Goal: Task Accomplishment & Management: Manage account settings

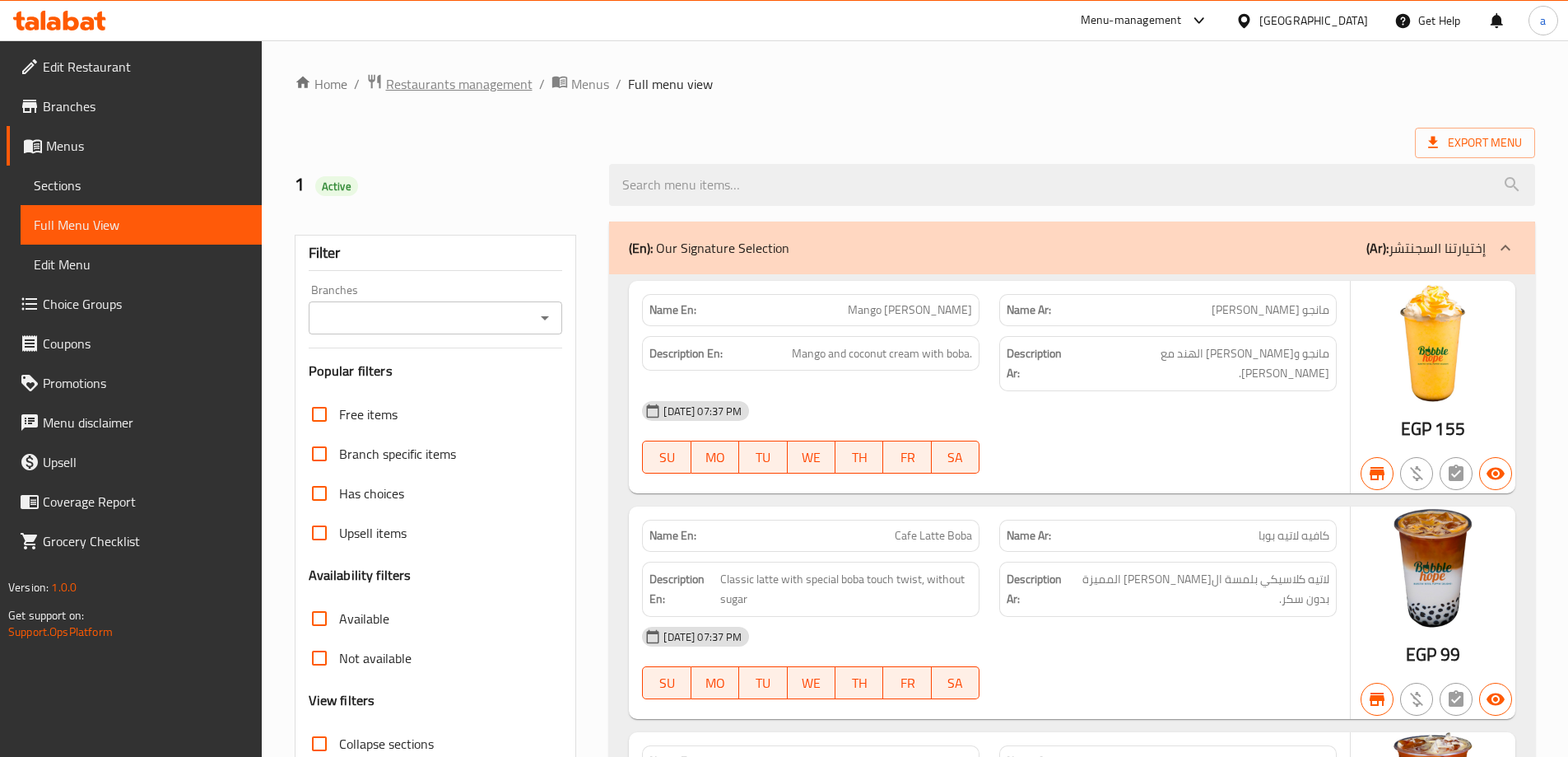
click at [459, 74] on span "Restaurants management" at bounding box center [460, 84] width 147 height 20
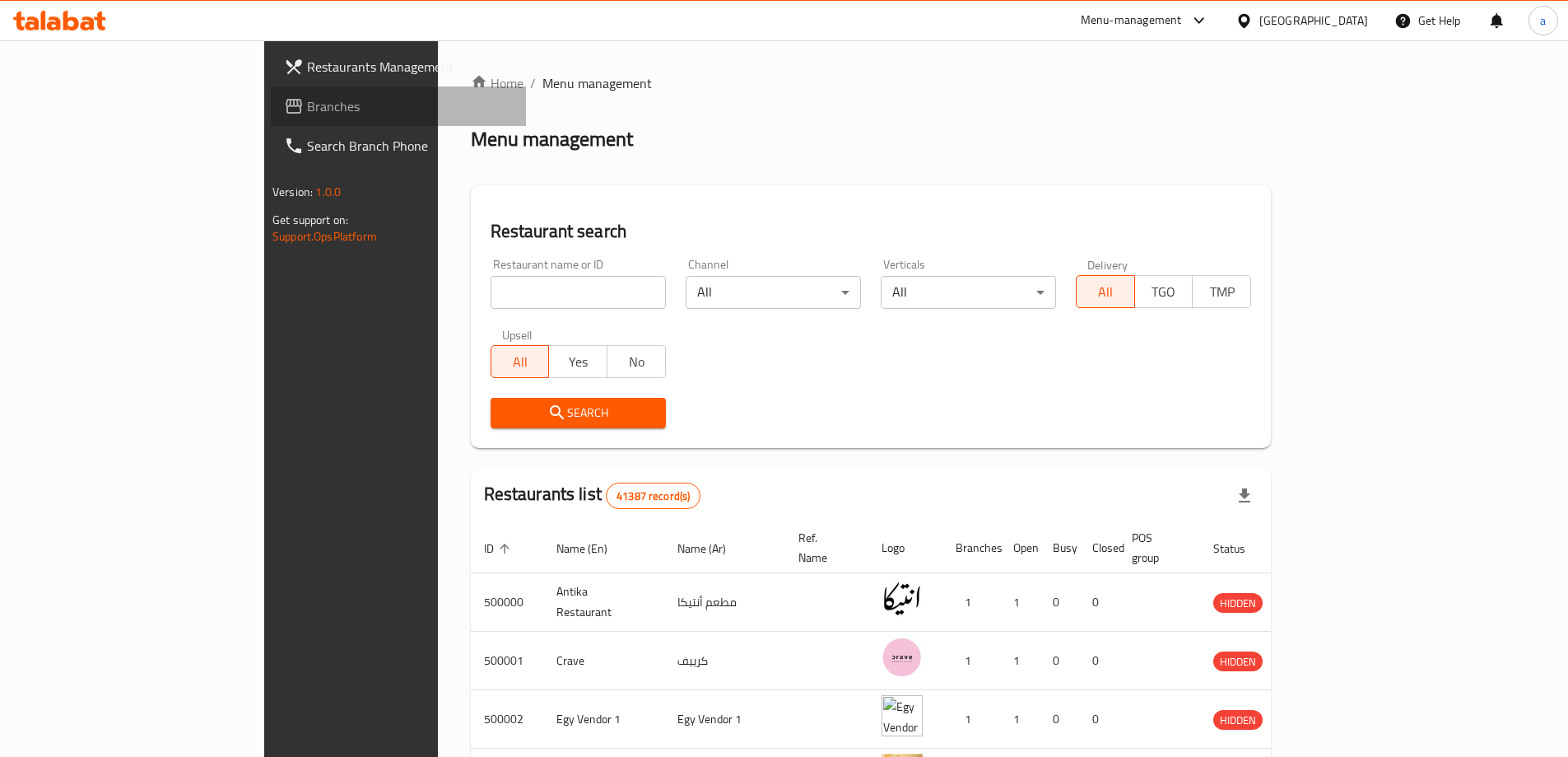
drag, startPoint x: 111, startPoint y: 92, endPoint x: 106, endPoint y: 100, distance: 9.4
click at [271, 94] on link "Branches" at bounding box center [398, 106] width 255 height 39
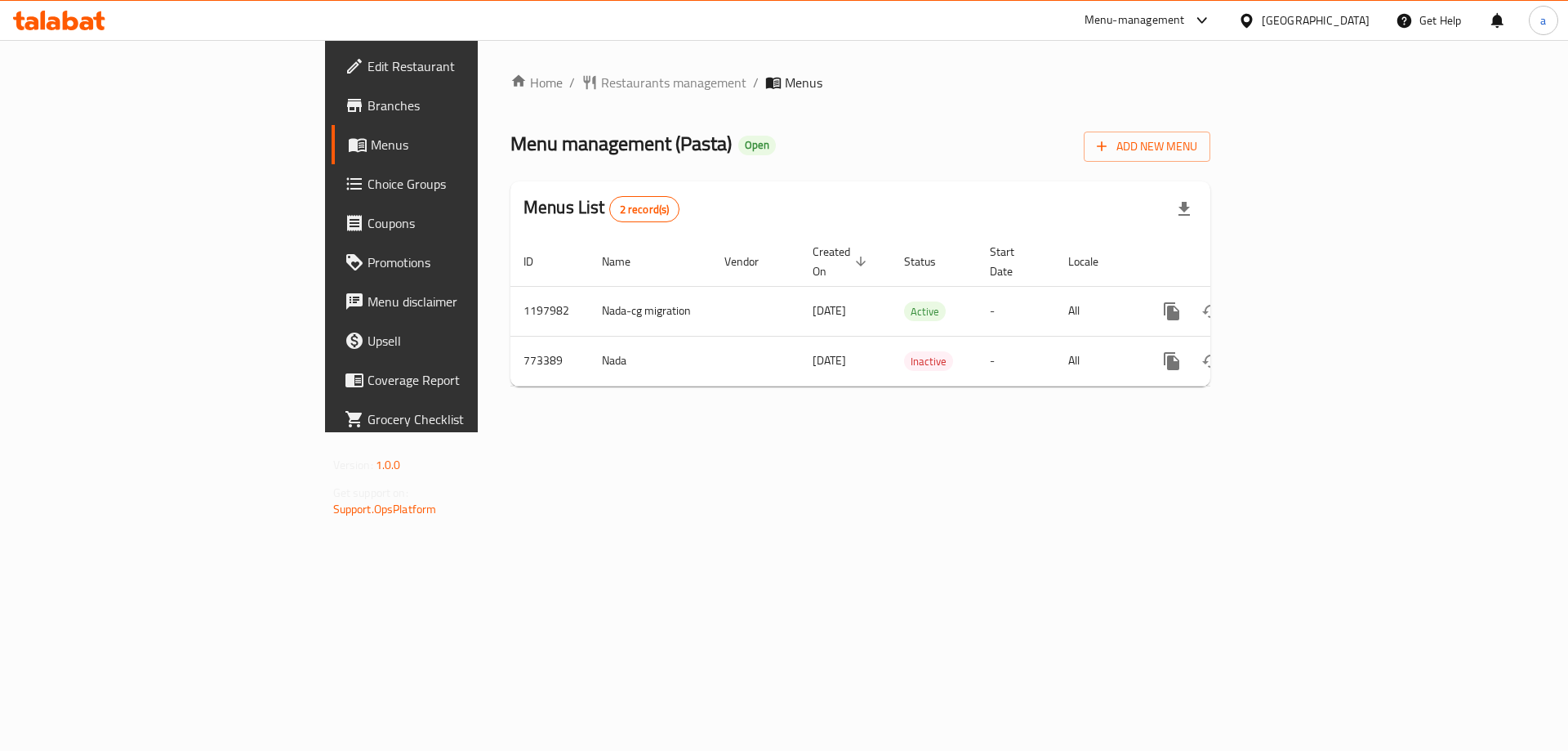
click at [331, 199] on link "Choice Groups" at bounding box center [459, 183] width 256 height 39
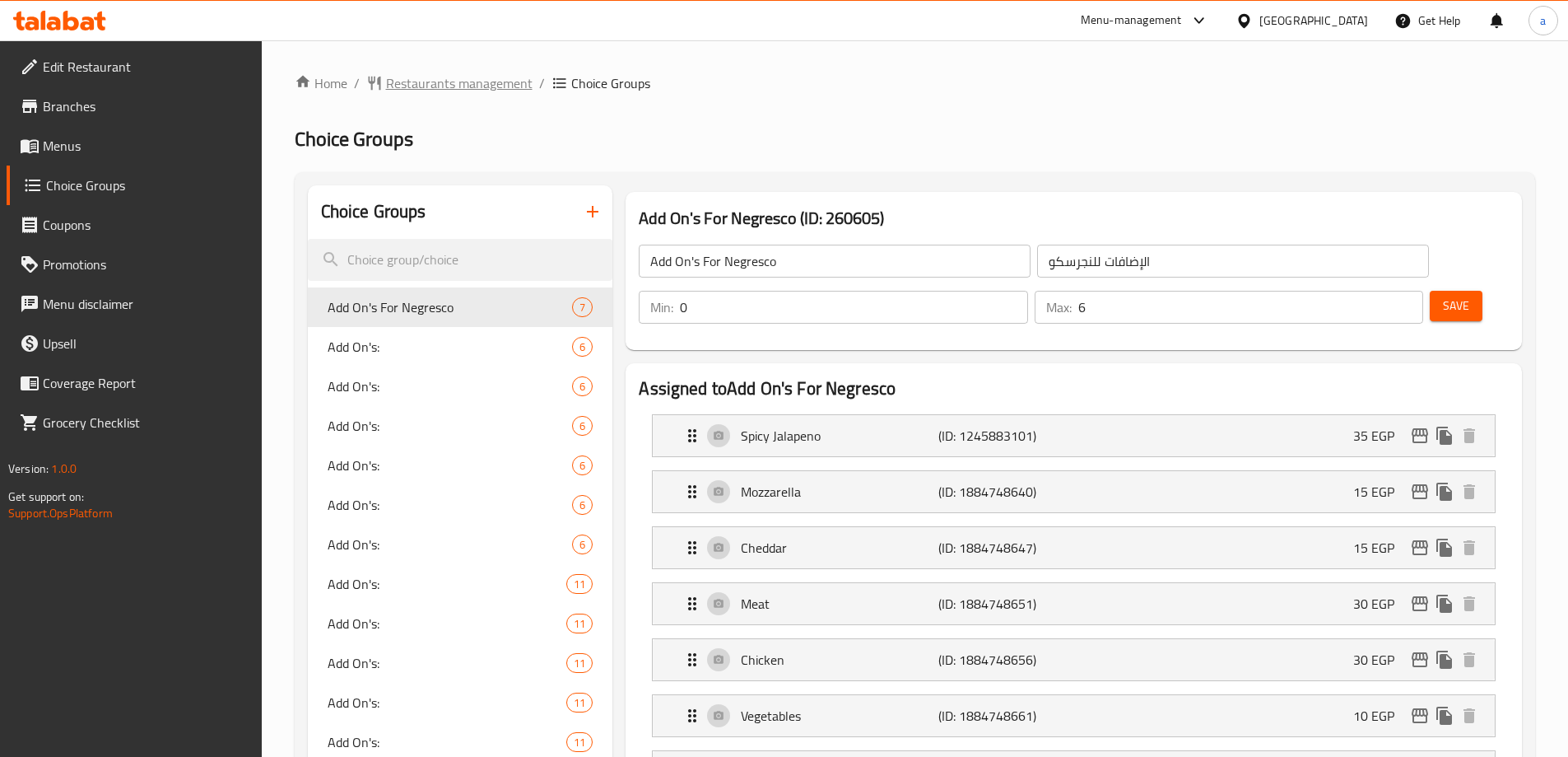
click at [480, 85] on span "Restaurants management" at bounding box center [460, 83] width 147 height 20
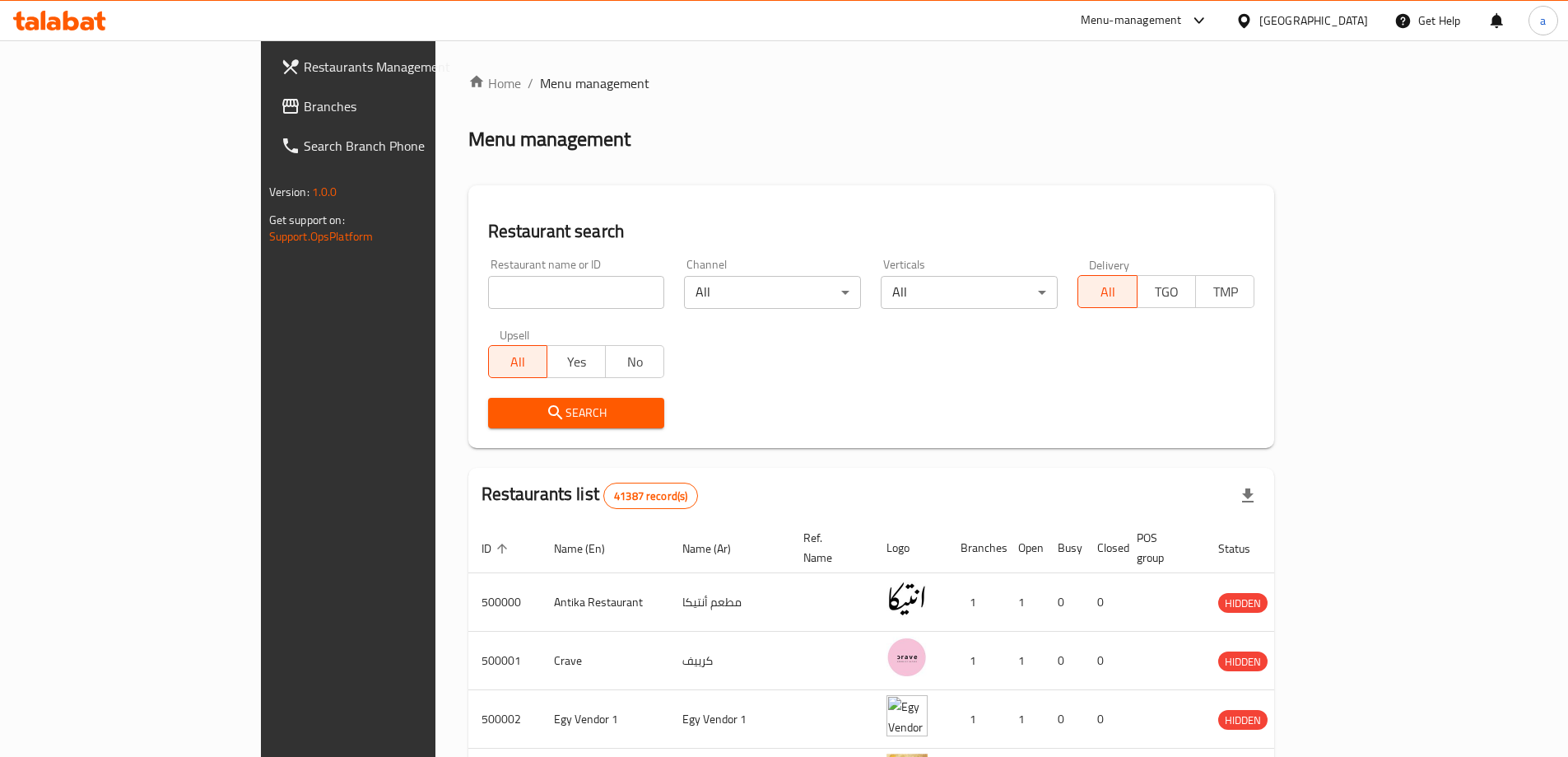
click at [304, 106] on span "Branches" at bounding box center [406, 106] width 206 height 20
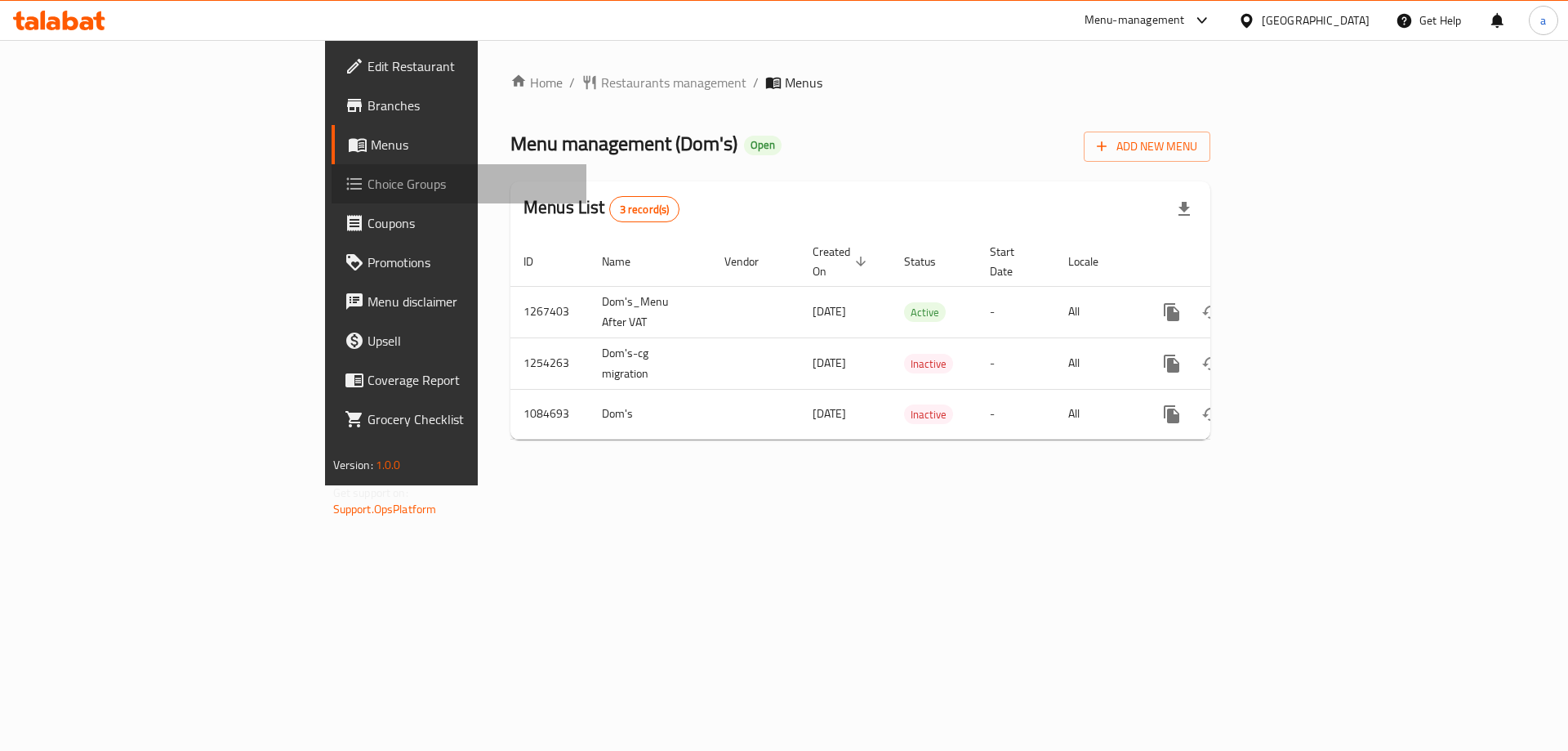
click at [368, 182] on span "Choice Groups" at bounding box center [470, 184] width 207 height 20
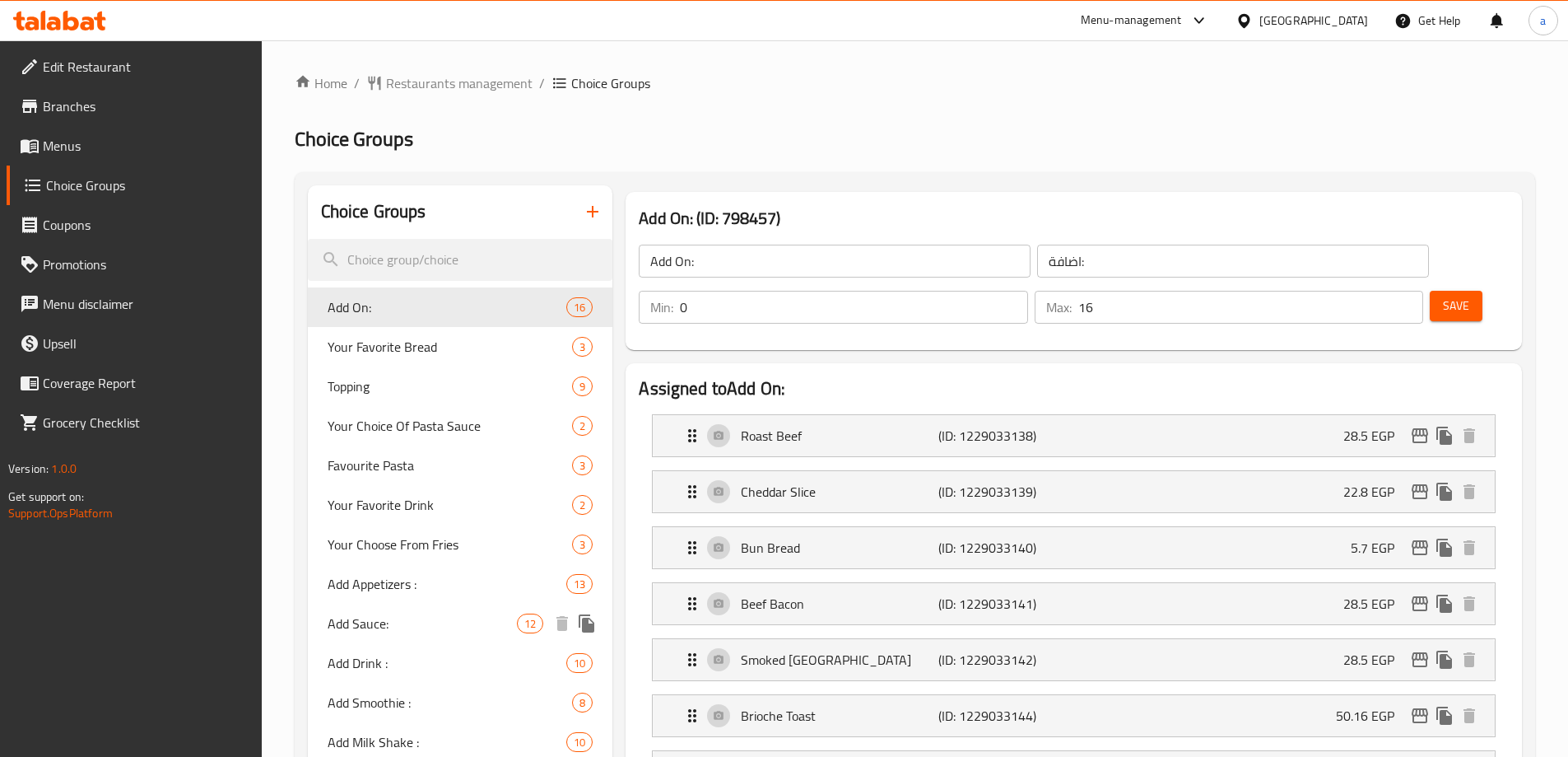
drag, startPoint x: 402, startPoint y: 624, endPoint x: 406, endPoint y: 616, distance: 8.9
click at [401, 625] on span "Add Sauce:" at bounding box center [422, 623] width 190 height 20
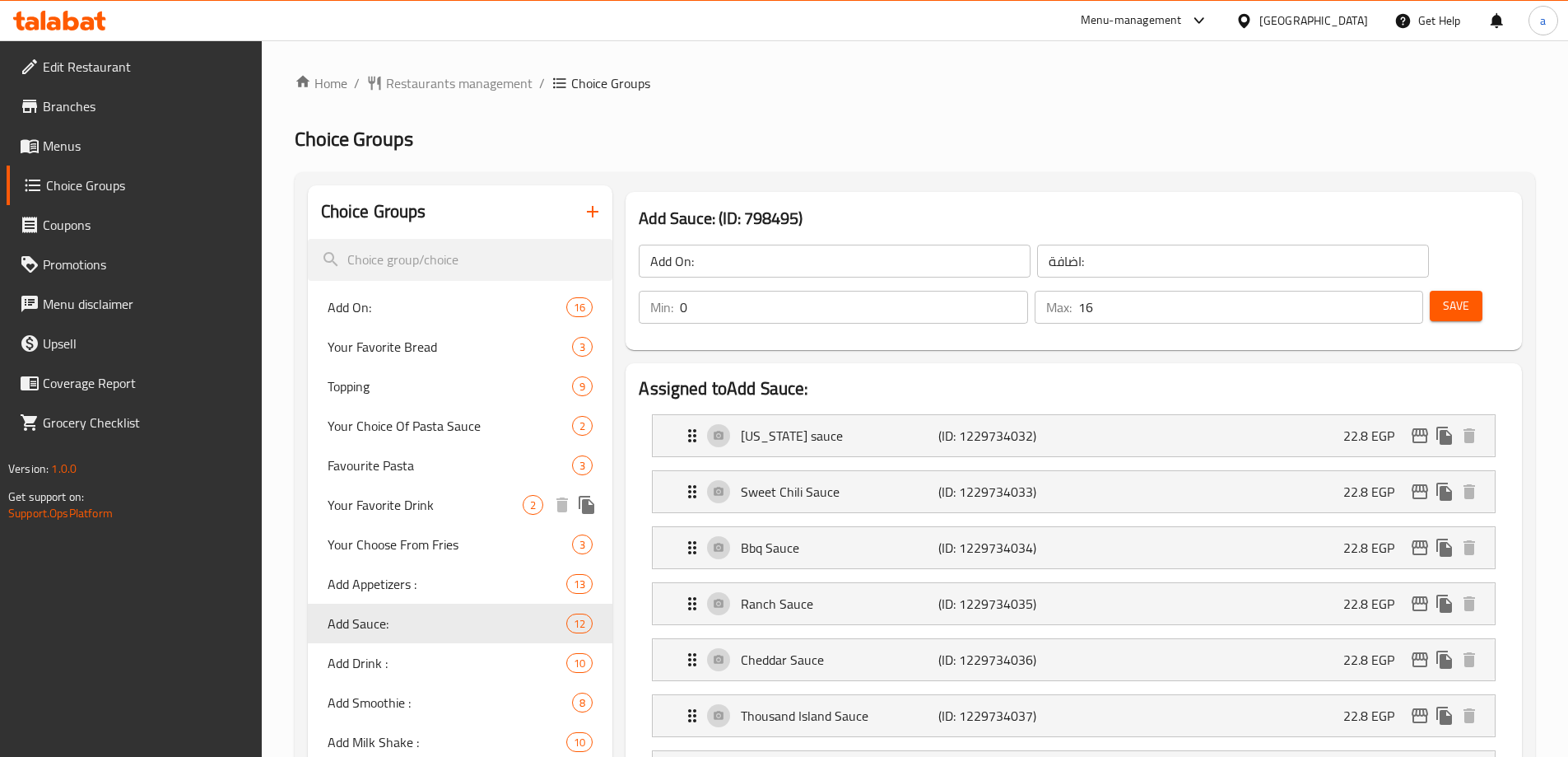
type input "Add Sauce:"
type input "اضافة صوص :"
type input "12"
click at [425, 652] on span "Add Drink :" at bounding box center [422, 662] width 190 height 20
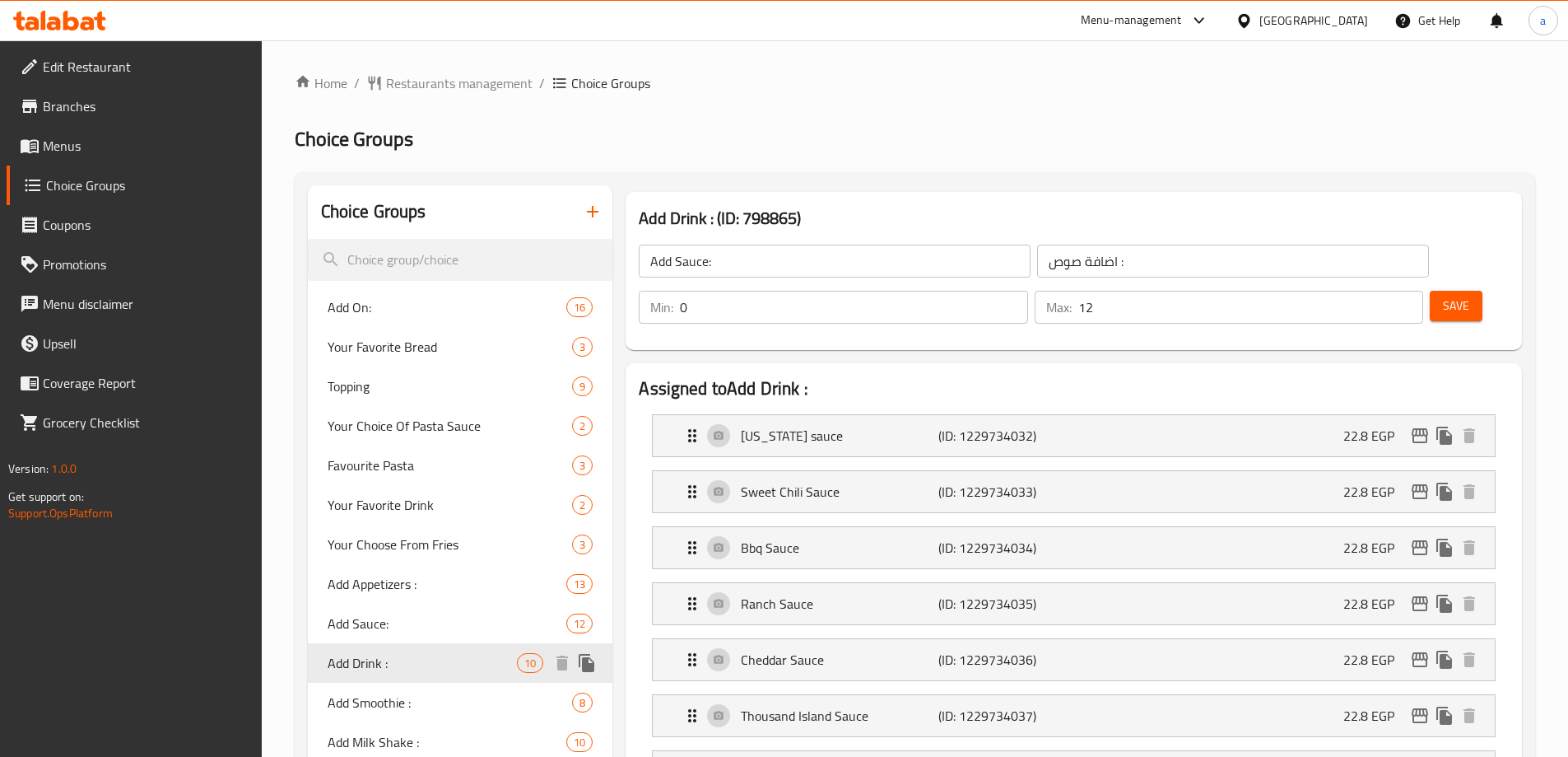
type input "Add Drink :"
type input "اضافة مشروب :"
type input "10"
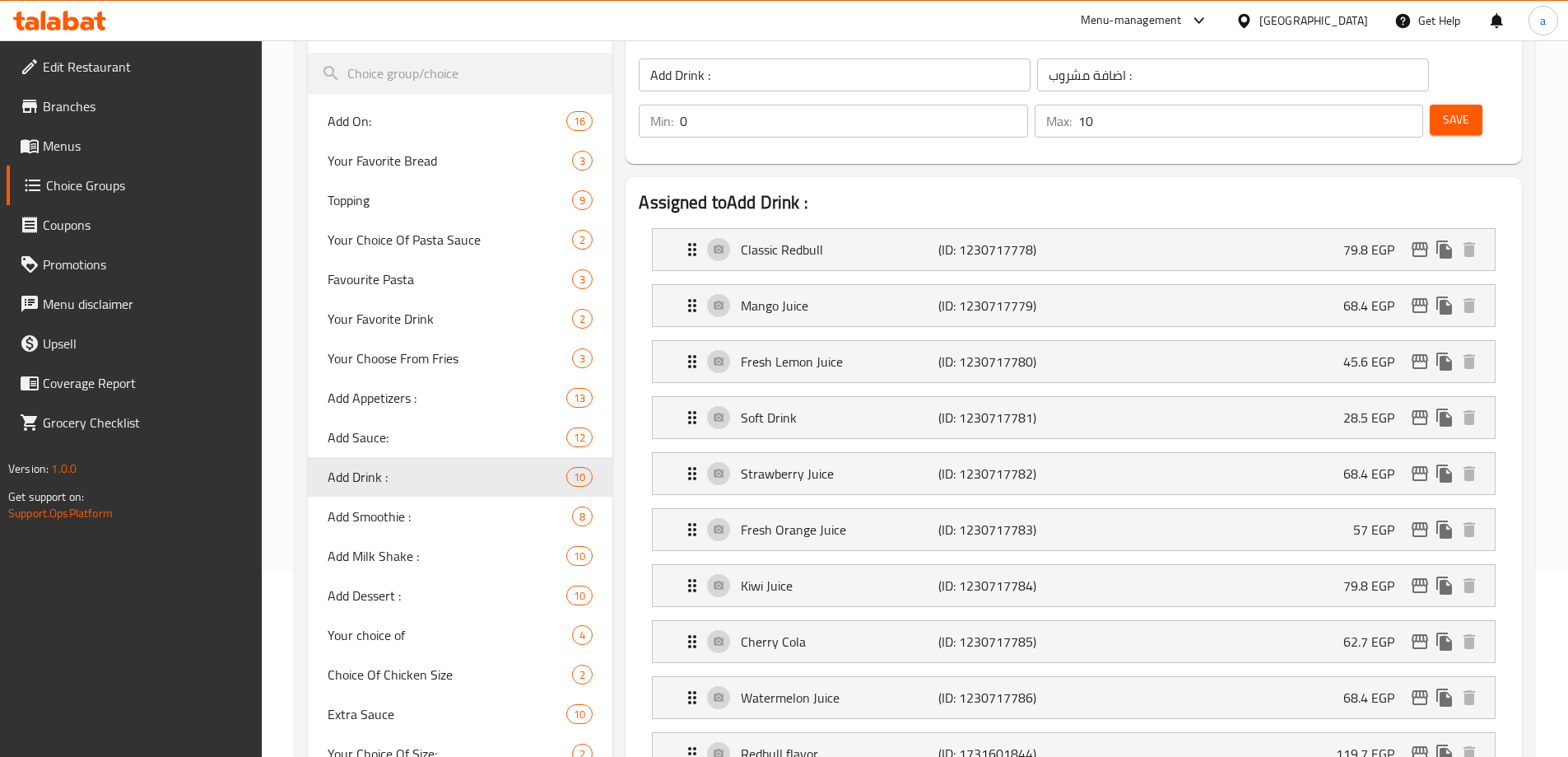
scroll to position [268, 0]
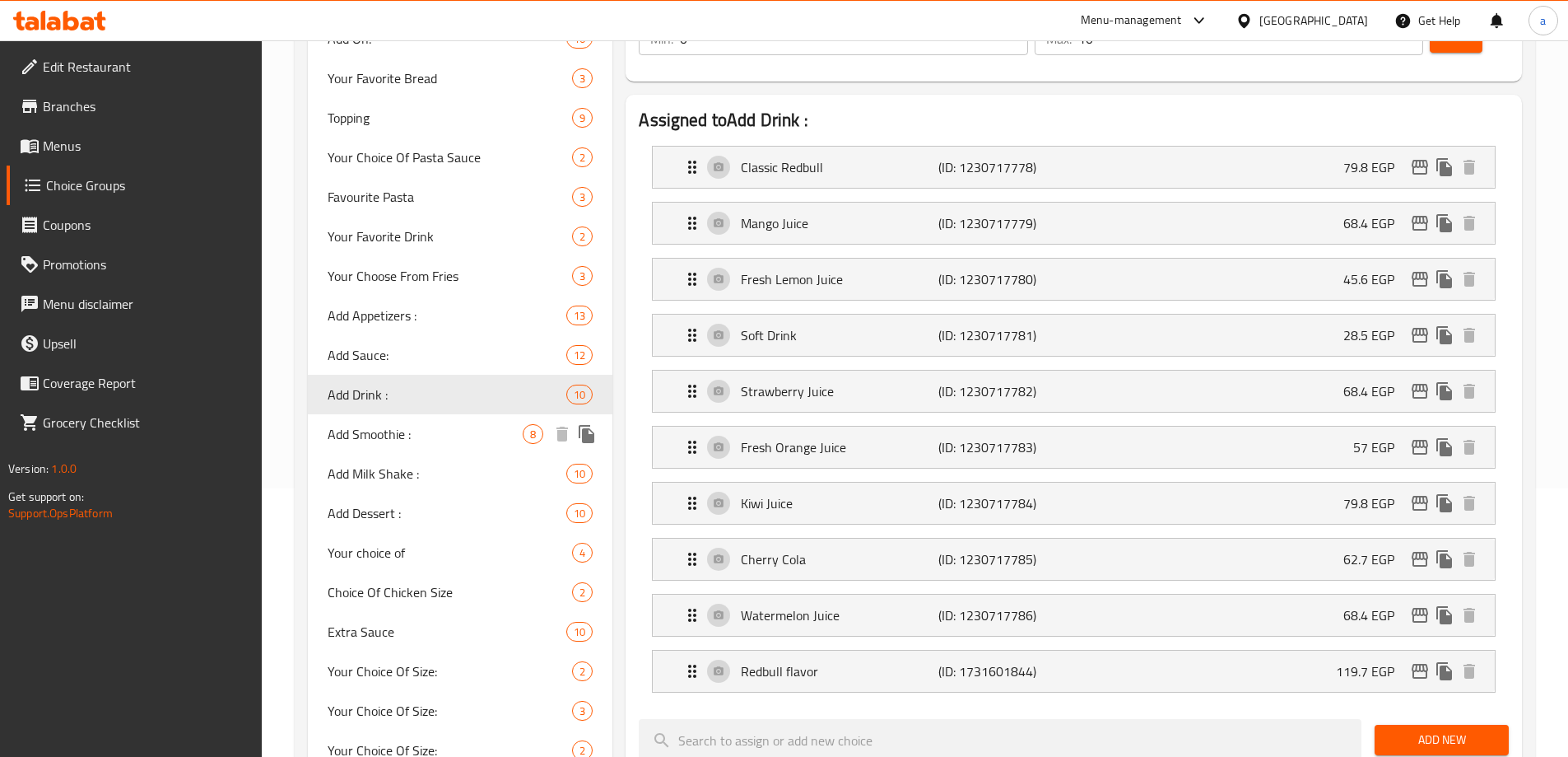
click at [439, 444] on div "Add Smoothie : 8" at bounding box center [461, 433] width 306 height 39
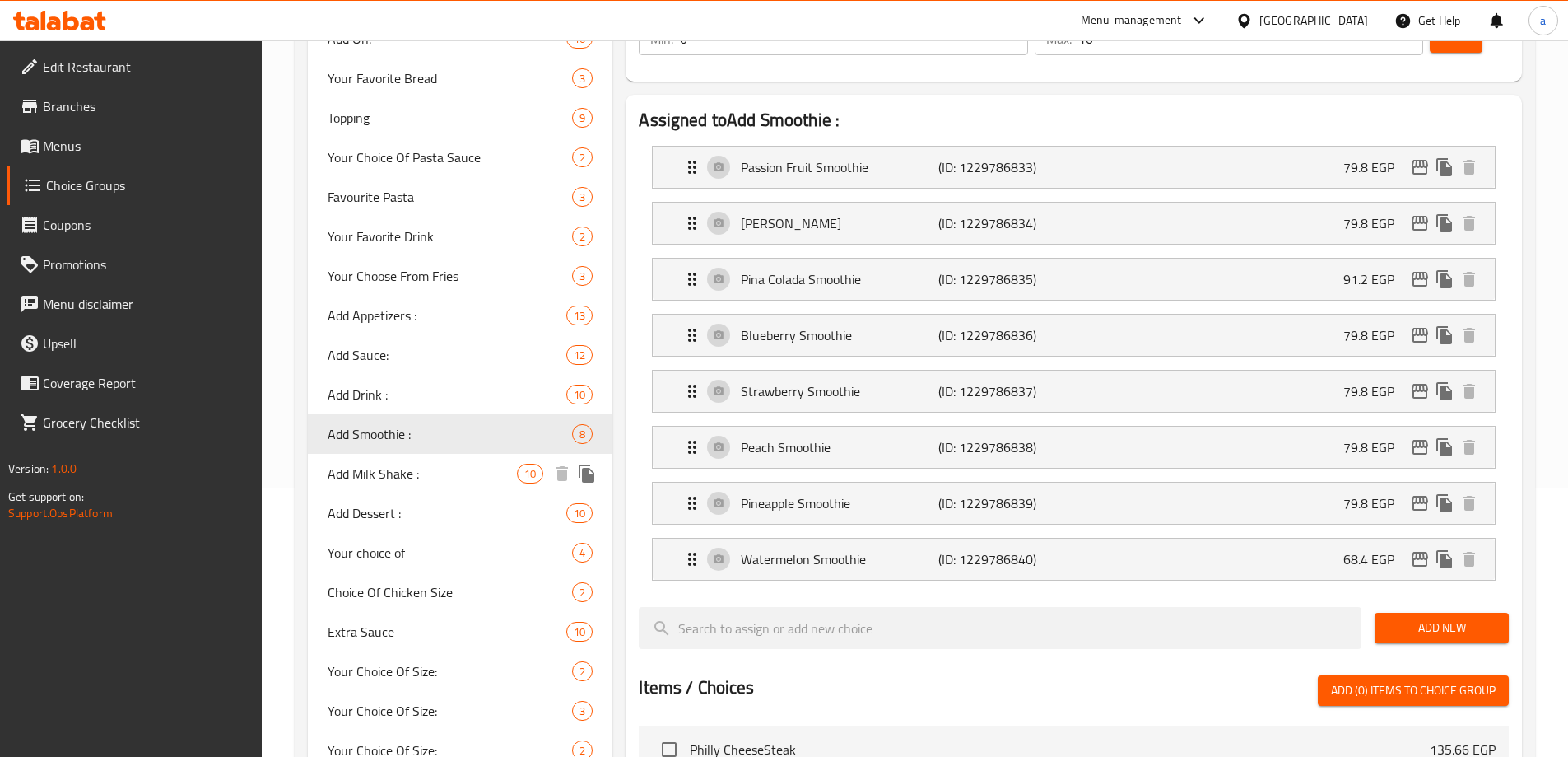
type input "Add Smoothie :"
type input "اضافة سموزي :"
type input "8"
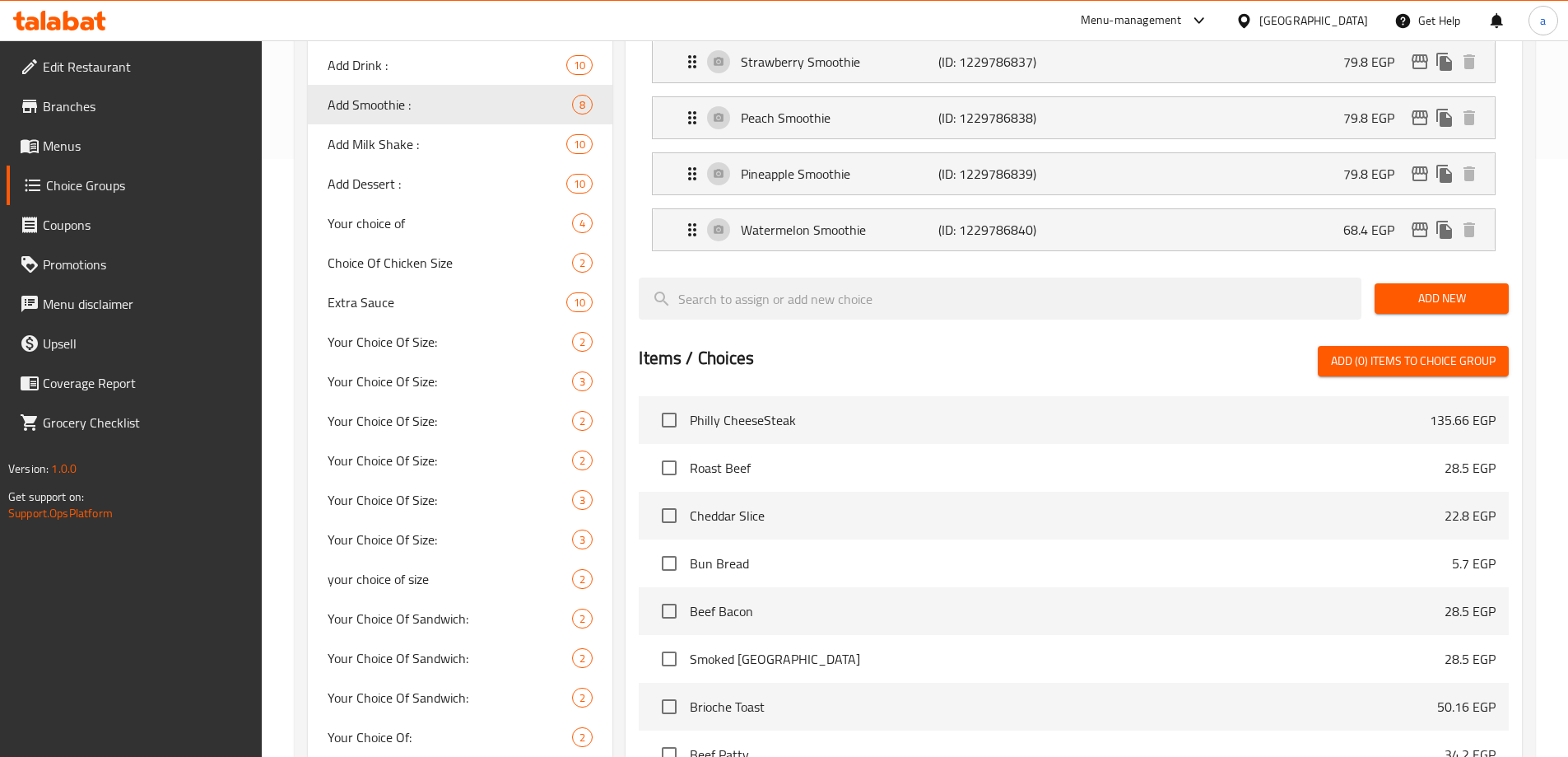
scroll to position [351, 0]
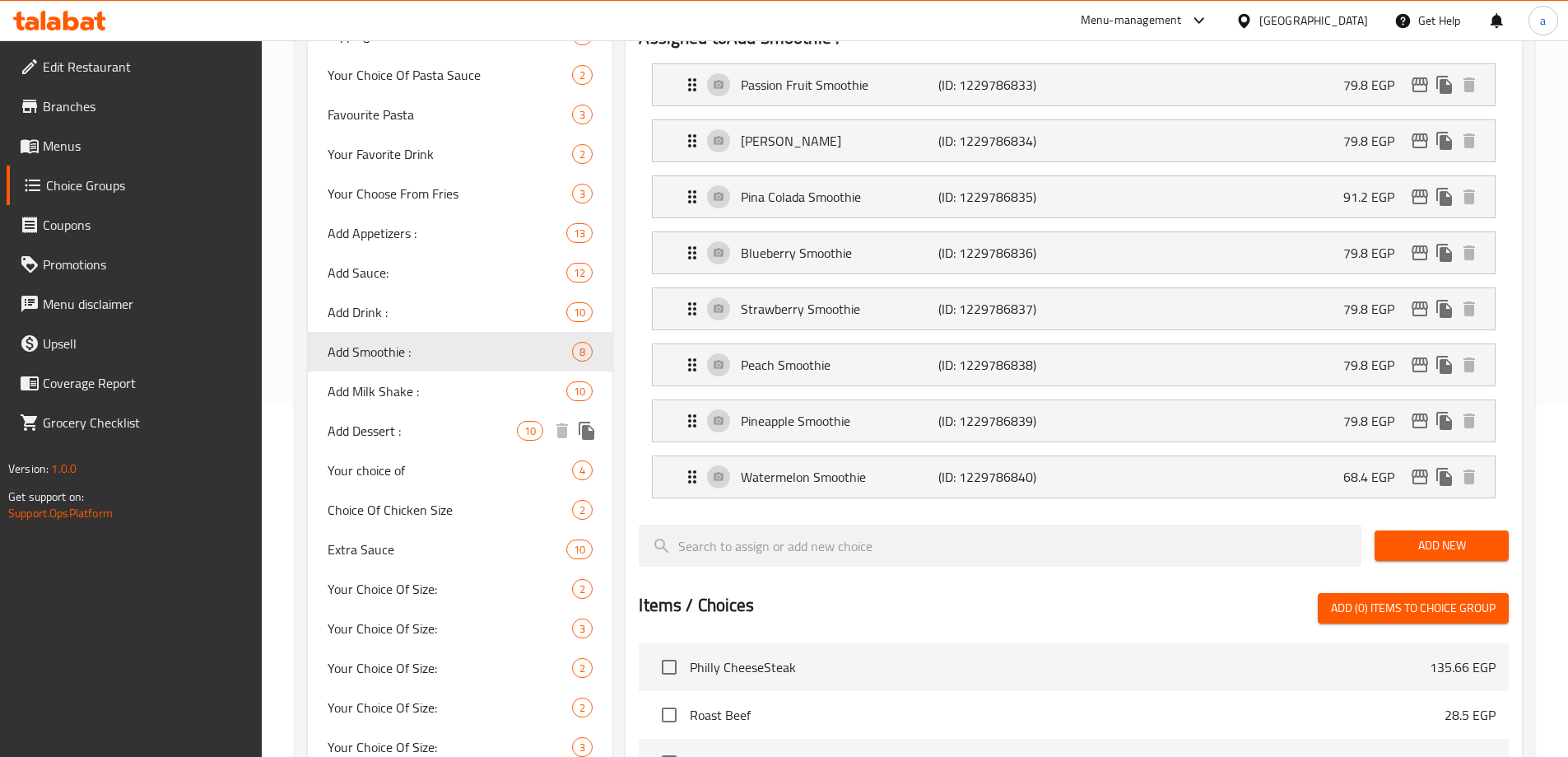
click at [430, 407] on div "Add Milk Shake : 10" at bounding box center [461, 391] width 306 height 39
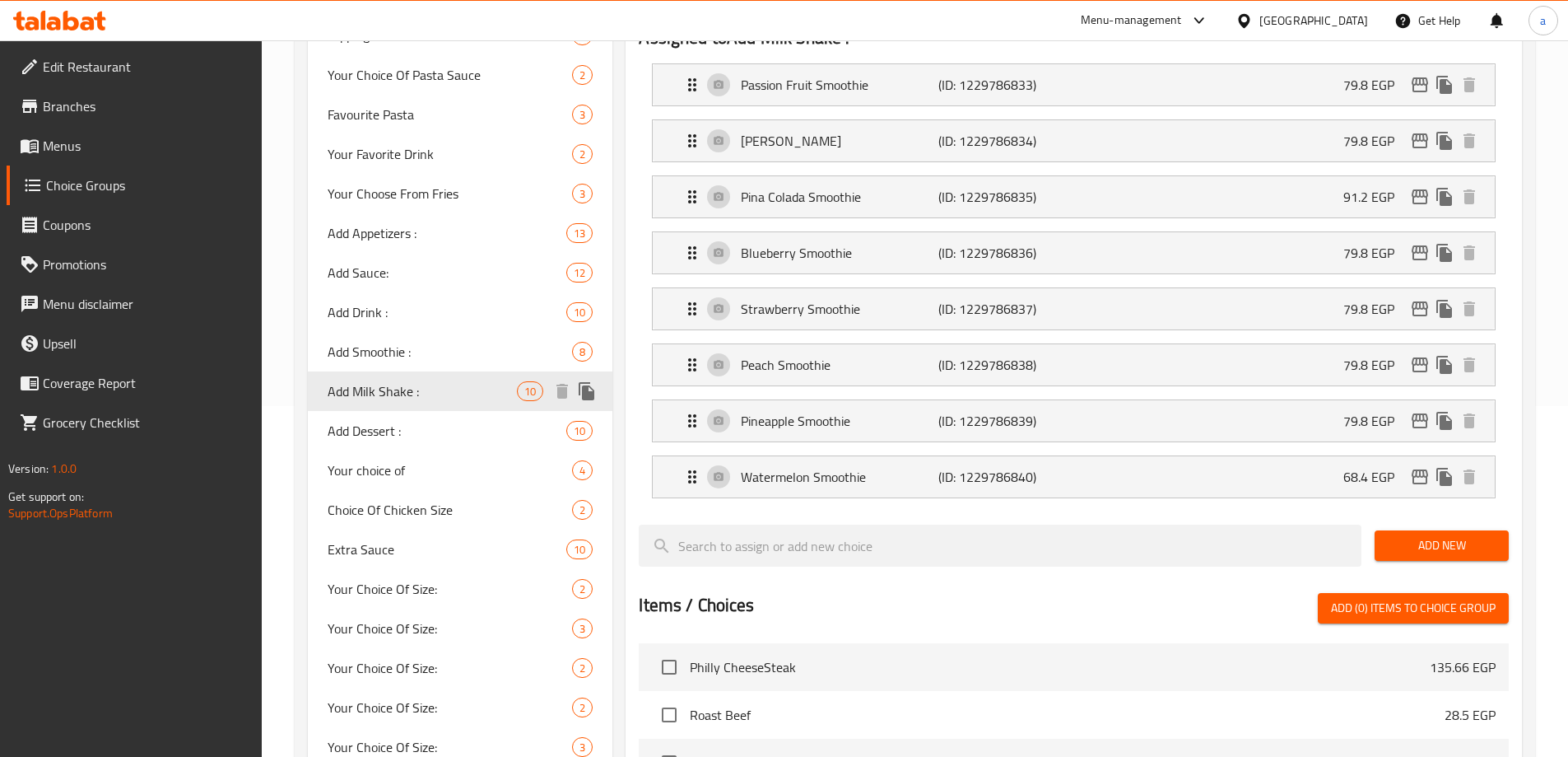
type input "Add Milk Shake :"
type input "اضافة ميلك شيك :"
type input "10"
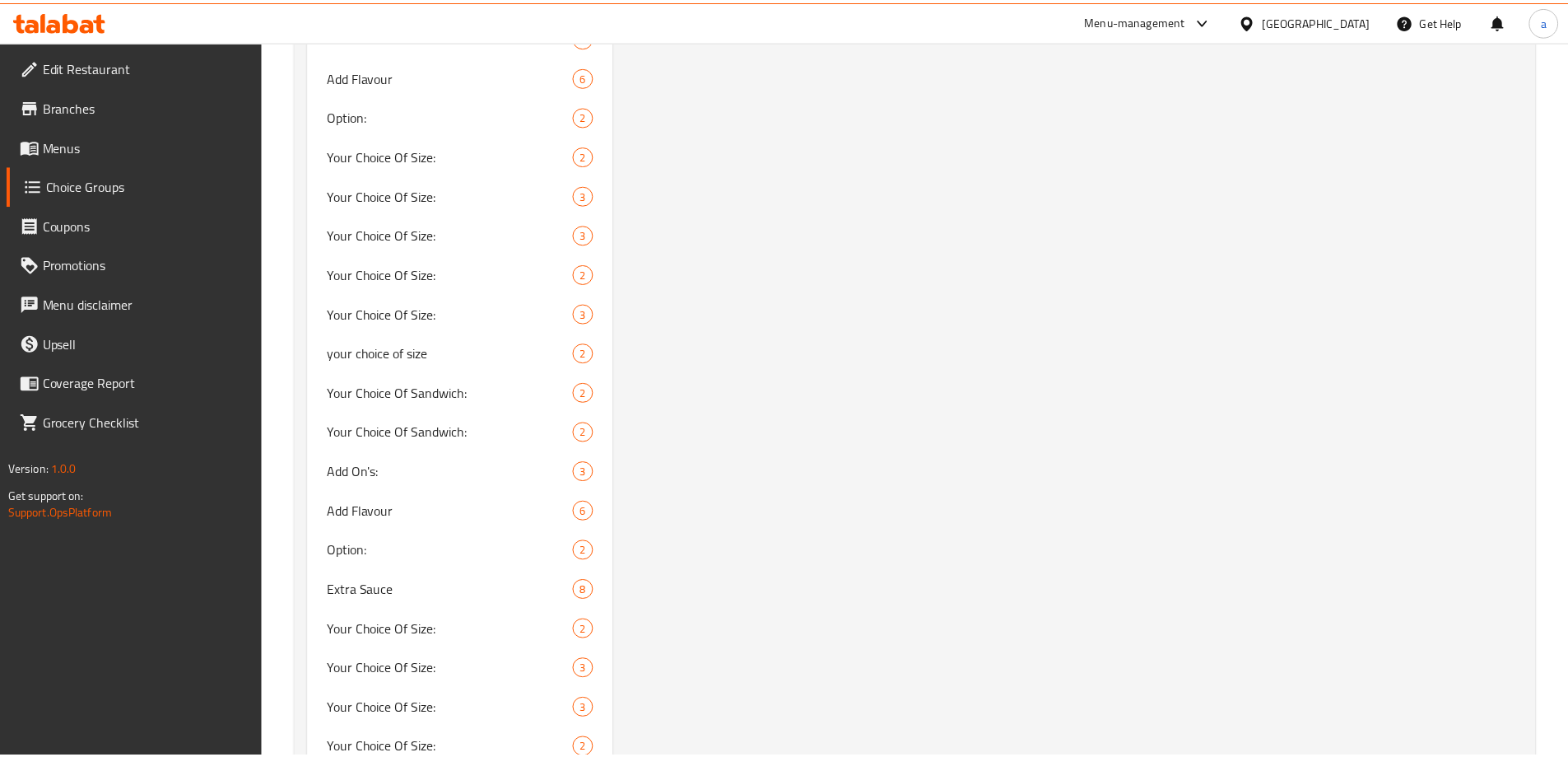
scroll to position [2903, 0]
